Goal: Task Accomplishment & Management: Use online tool/utility

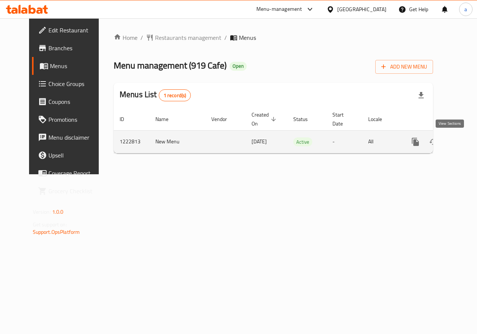
click at [464, 142] on icon "enhanced table" at bounding box center [468, 141] width 9 height 9
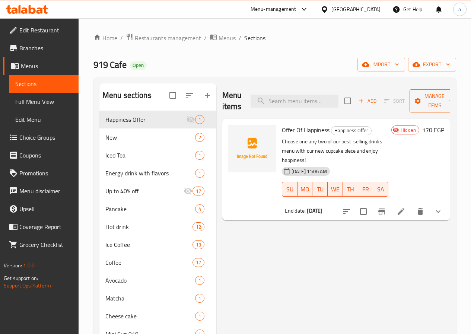
click at [431, 101] on span "Manage items" at bounding box center [435, 101] width 38 height 19
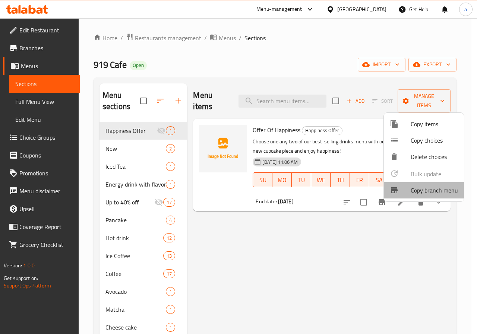
click at [427, 190] on span "Copy branch menu" at bounding box center [433, 190] width 47 height 9
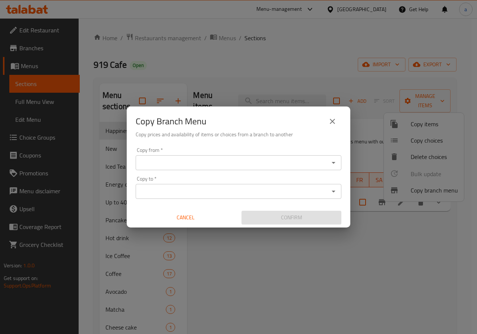
click at [337, 165] on icon "Open" at bounding box center [333, 162] width 9 height 9
click at [247, 168] on div "Copy from *" at bounding box center [239, 162] width 206 height 15
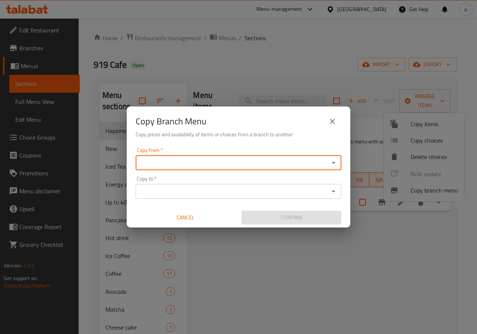
paste input "724134"
type input "724134"
click at [325, 193] on input "Copy to   *" at bounding box center [232, 191] width 189 height 10
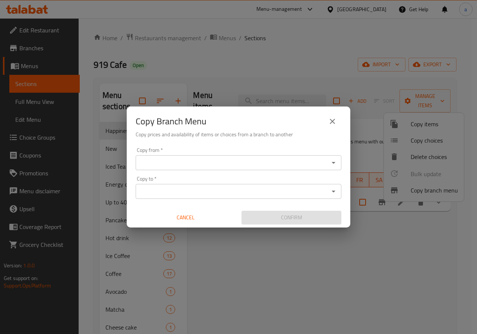
click at [327, 193] on div "Copy to *" at bounding box center [239, 191] width 206 height 15
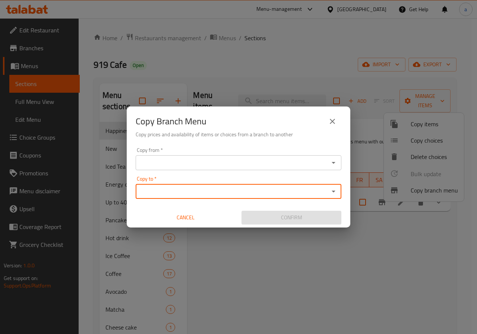
click at [307, 162] on input "Copy from   *" at bounding box center [232, 163] width 189 height 10
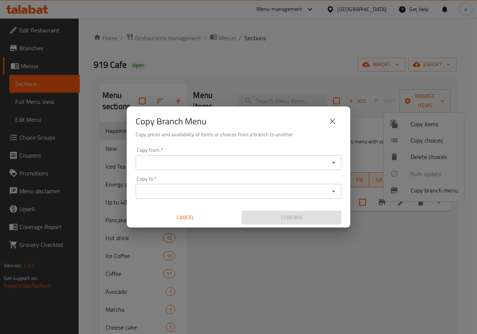
click at [295, 161] on input "Copy from   *" at bounding box center [232, 163] width 189 height 10
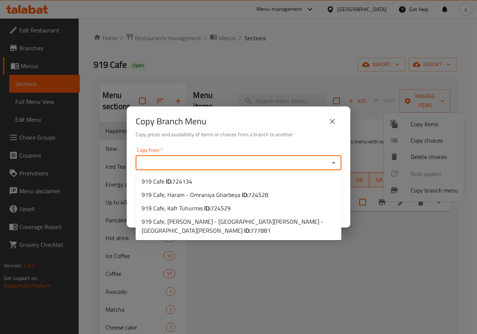
paste input "724134"
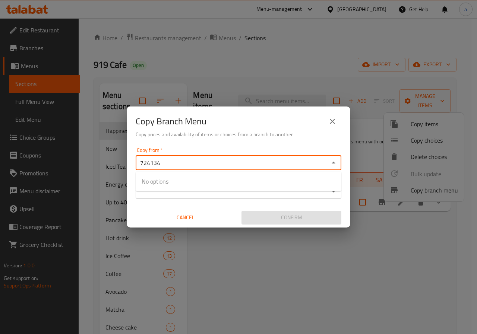
click at [334, 164] on icon "Close" at bounding box center [333, 163] width 4 height 2
click at [291, 164] on input "724134" at bounding box center [232, 163] width 189 height 10
type input "7"
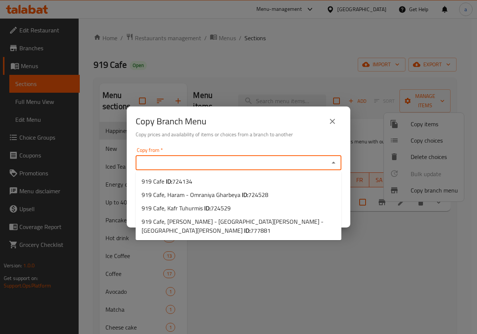
click at [180, 161] on input "Copy from   *" at bounding box center [232, 163] width 189 height 10
type input "7"
click at [160, 181] on span "919 Cafe ID: 724134" at bounding box center [167, 181] width 51 height 9
type input "919 Cafe"
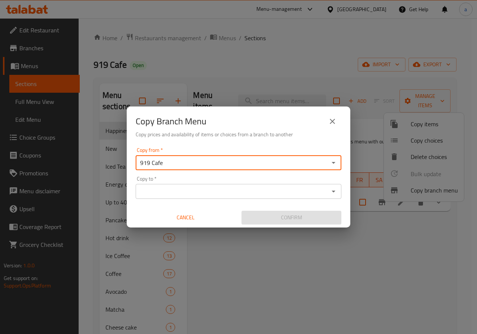
click at [195, 190] on input "Copy to   *" at bounding box center [232, 191] width 189 height 10
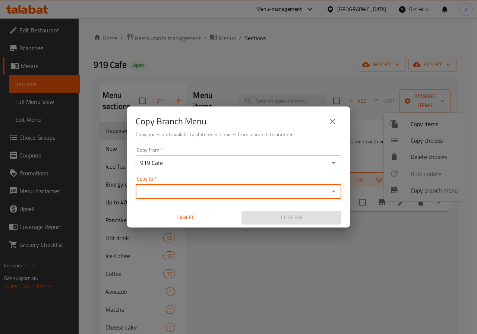
click at [273, 198] on div "Copy to *" at bounding box center [239, 191] width 206 height 15
type input "777881"
click at [257, 227] on div "Confirm" at bounding box center [291, 218] width 106 height 20
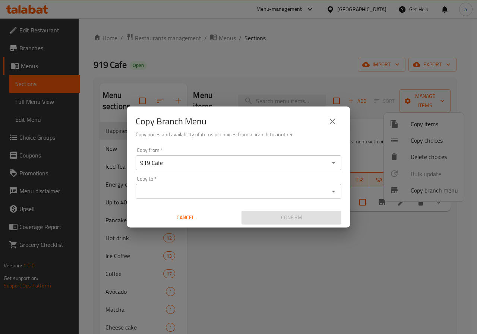
click at [240, 198] on div "Copy to *" at bounding box center [239, 191] width 206 height 15
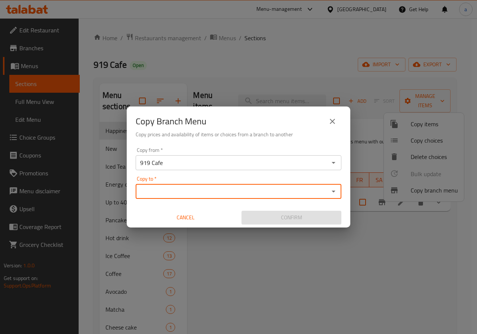
click at [330, 195] on icon "Open" at bounding box center [333, 191] width 9 height 9
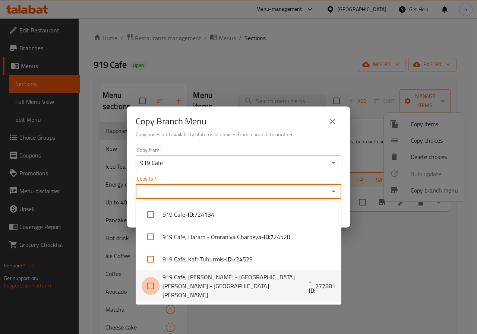
click at [153, 282] on input "checkbox" at bounding box center [151, 286] width 18 height 18
checkbox input "true"
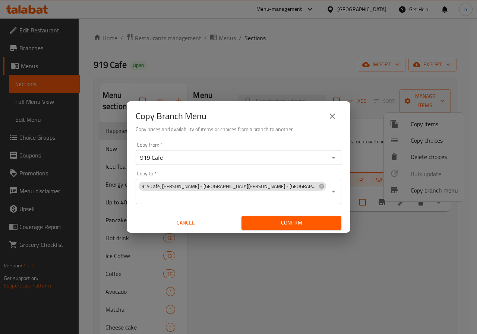
click at [272, 304] on div "Copy Branch Menu Copy prices and availability of items or choices from a branch…" at bounding box center [238, 167] width 477 height 334
click at [278, 218] on span "Confirm" at bounding box center [291, 222] width 88 height 9
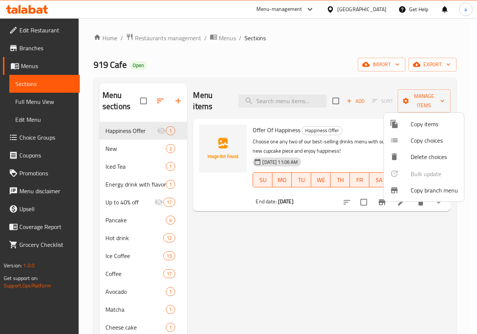
click at [248, 244] on div at bounding box center [238, 167] width 477 height 334
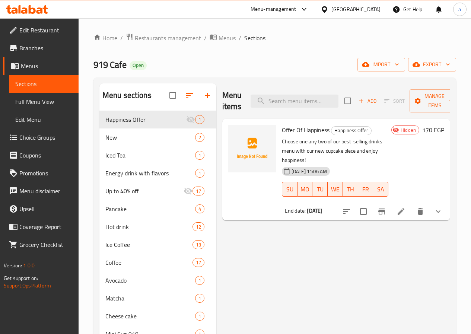
click at [32, 32] on span "Edit Restaurant" at bounding box center [45, 30] width 53 height 9
